Goal: Transaction & Acquisition: Purchase product/service

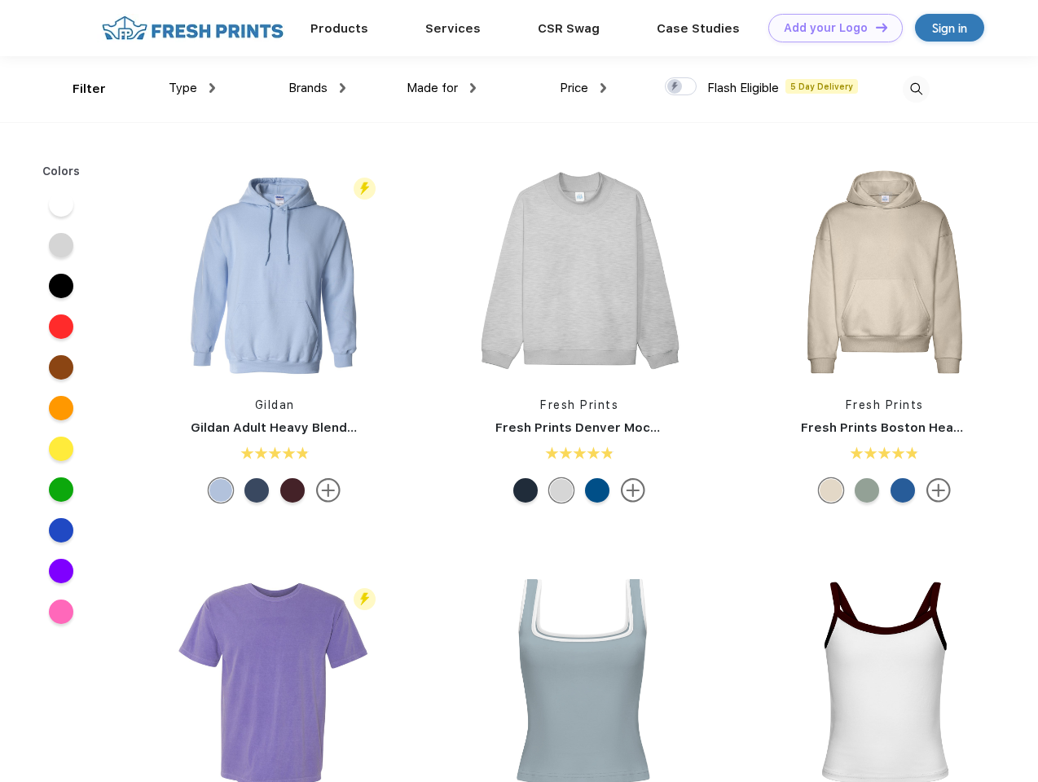
scroll to position [1, 0]
click at [830, 28] on link "Add your Logo Design Tool" at bounding box center [836, 28] width 134 height 29
click at [0, 0] on div "Design Tool" at bounding box center [0, 0] width 0 height 0
click at [875, 27] on link "Add your Logo Design Tool" at bounding box center [836, 28] width 134 height 29
click at [78, 89] on div "Filter" at bounding box center [89, 89] width 33 height 19
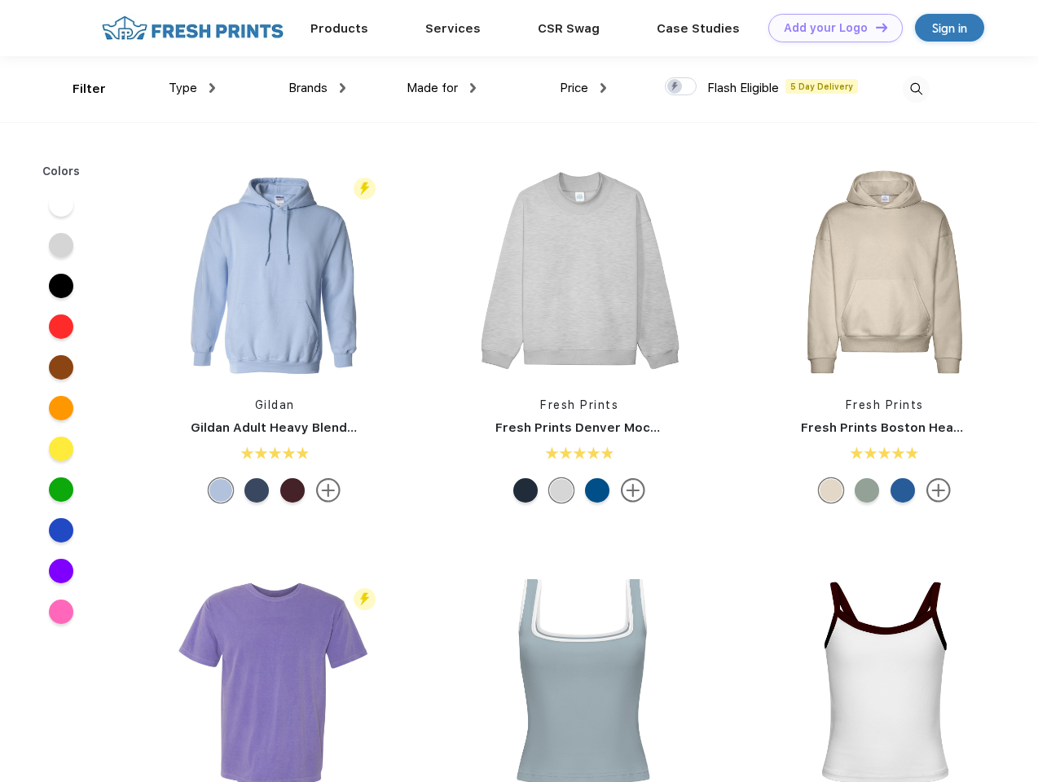
click at [192, 88] on span "Type" at bounding box center [183, 88] width 29 height 15
click at [317, 88] on span "Brands" at bounding box center [308, 88] width 39 height 15
click at [442, 88] on span "Made for" at bounding box center [432, 88] width 51 height 15
click at [584, 88] on span "Price" at bounding box center [574, 88] width 29 height 15
click at [681, 87] on div at bounding box center [681, 86] width 32 height 18
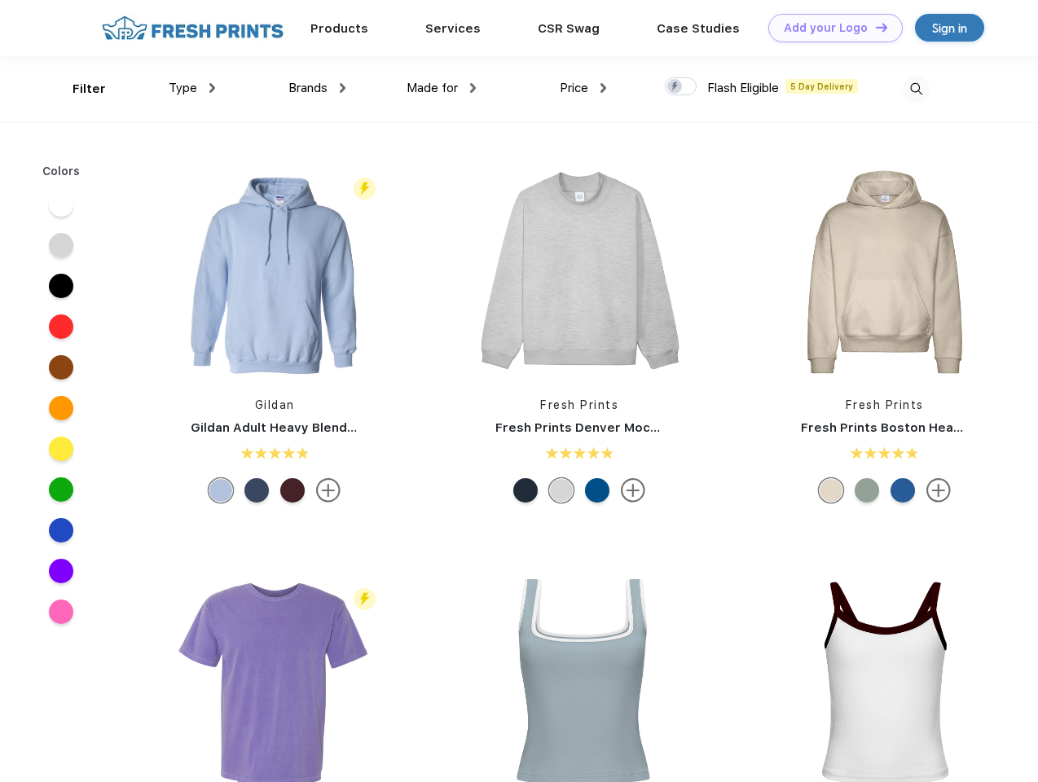
click at [676, 87] on input "checkbox" at bounding box center [670, 82] width 11 height 11
click at [916, 89] on img at bounding box center [916, 89] width 27 height 27
